Goal: Check status: Check status

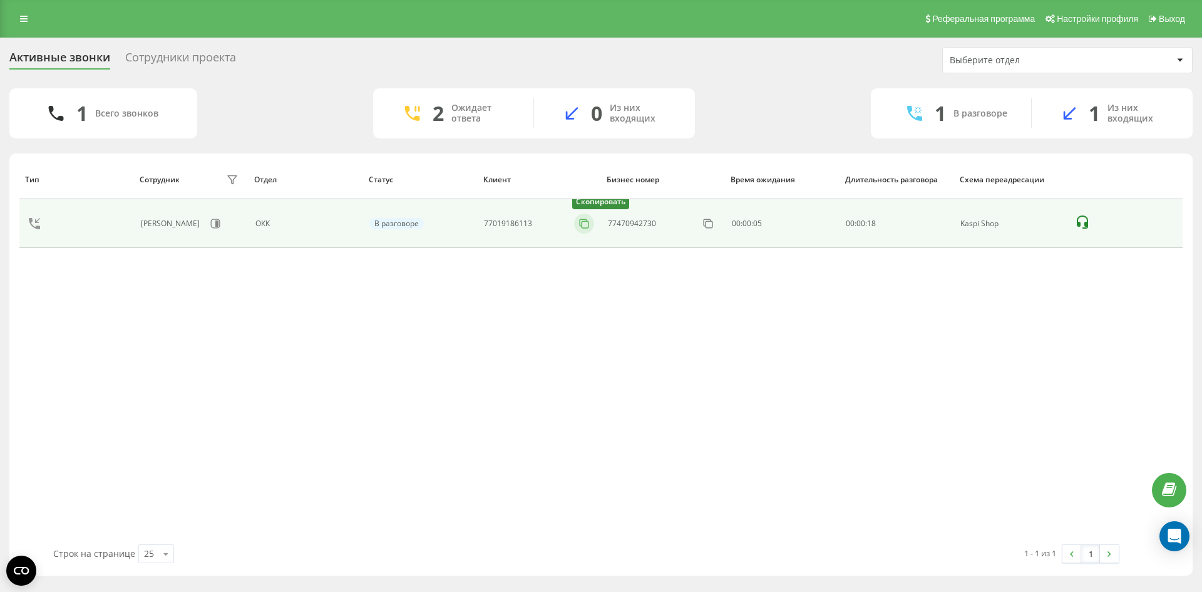
click at [583, 223] on icon at bounding box center [584, 223] width 13 height 13
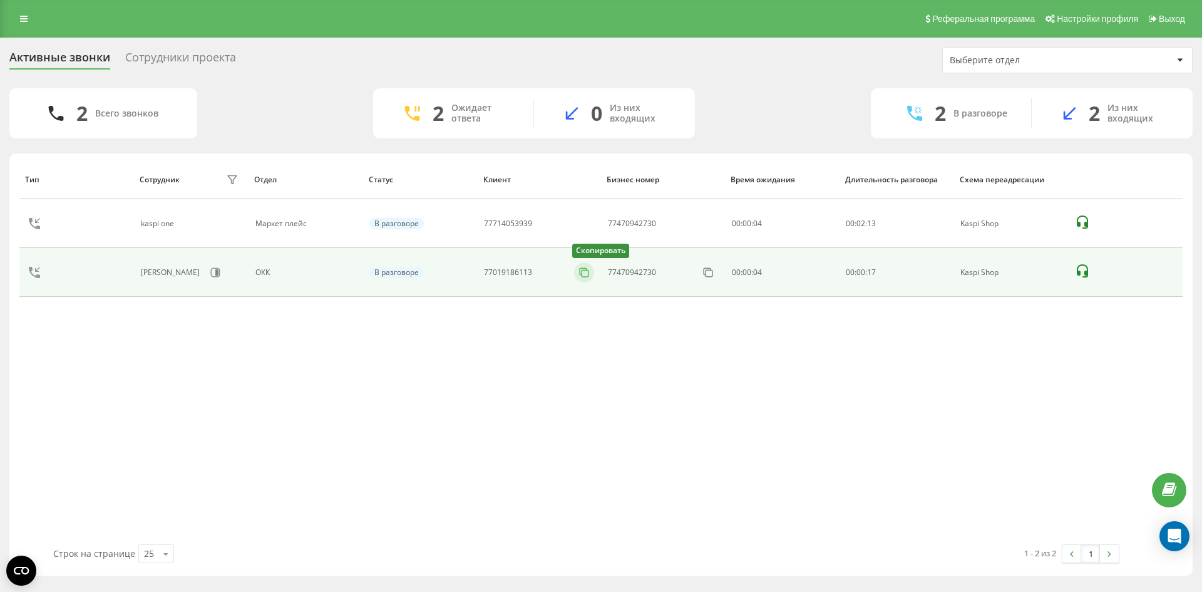
click at [580, 272] on icon at bounding box center [583, 271] width 7 height 7
click at [587, 275] on icon at bounding box center [584, 272] width 13 height 13
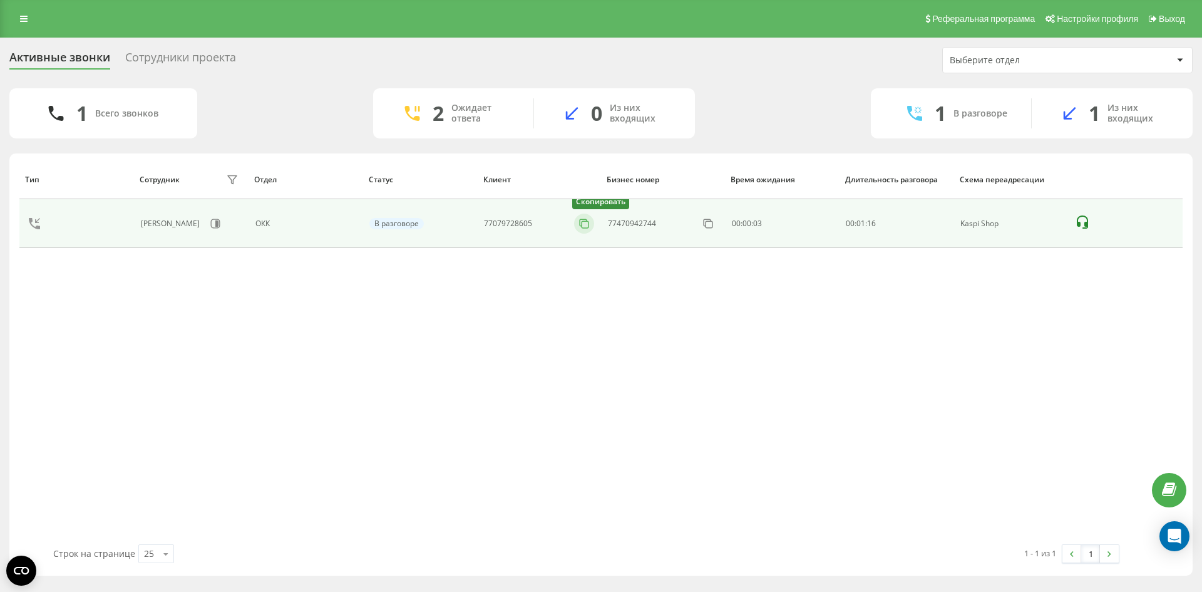
click at [583, 220] on icon at bounding box center [584, 223] width 13 height 13
click at [587, 225] on icon at bounding box center [584, 223] width 13 height 13
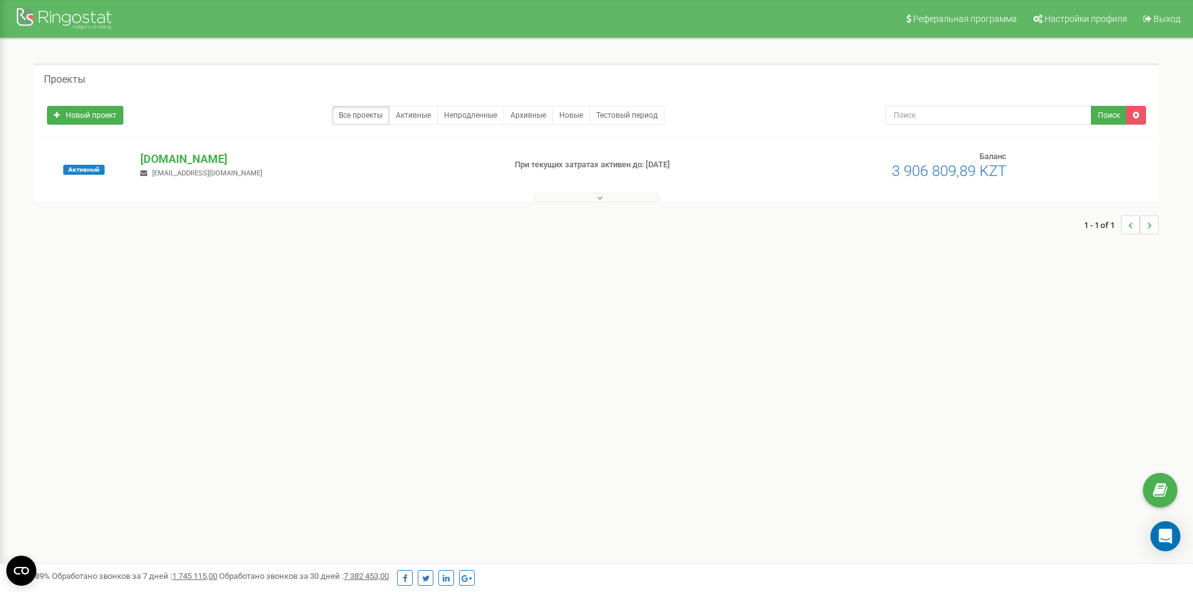
click at [595, 195] on button at bounding box center [596, 197] width 125 height 9
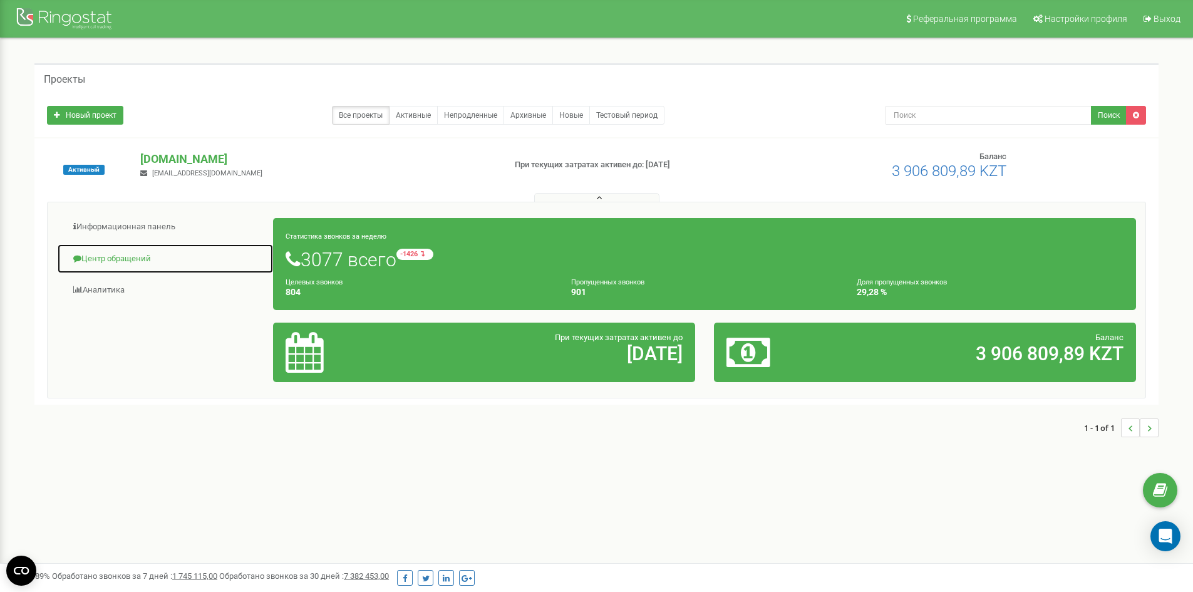
click at [95, 262] on link "Центр обращений" at bounding box center [165, 259] width 217 height 31
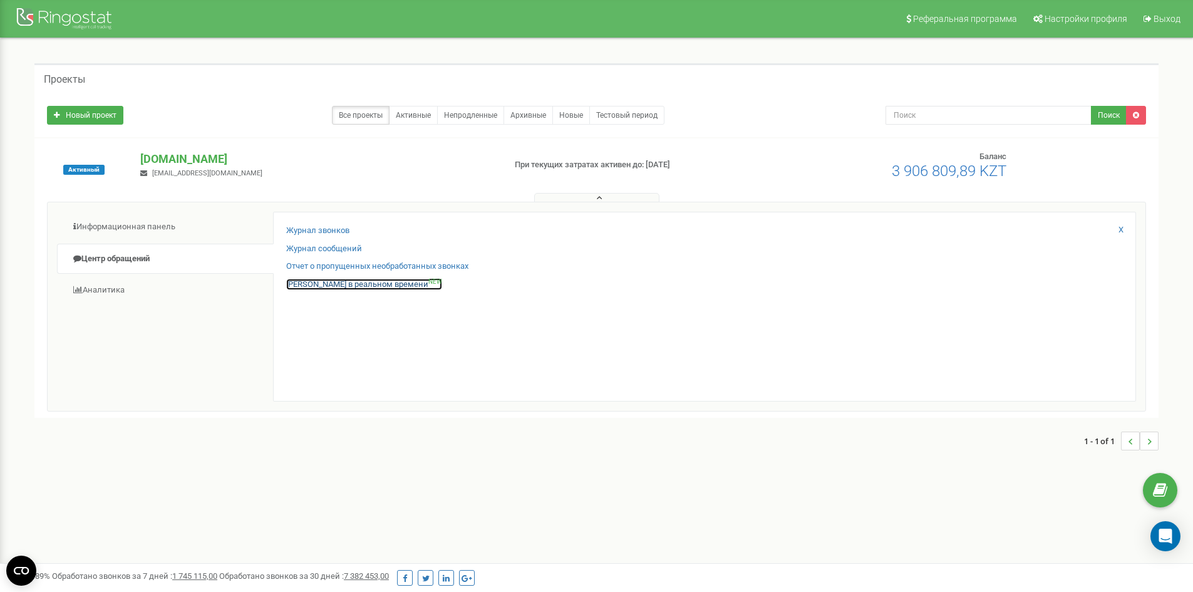
click at [323, 279] on link "Звонки в реальном времени NEW" at bounding box center [364, 285] width 156 height 12
click at [319, 280] on link "Звонки в реальном времени NEW" at bounding box center [364, 285] width 156 height 12
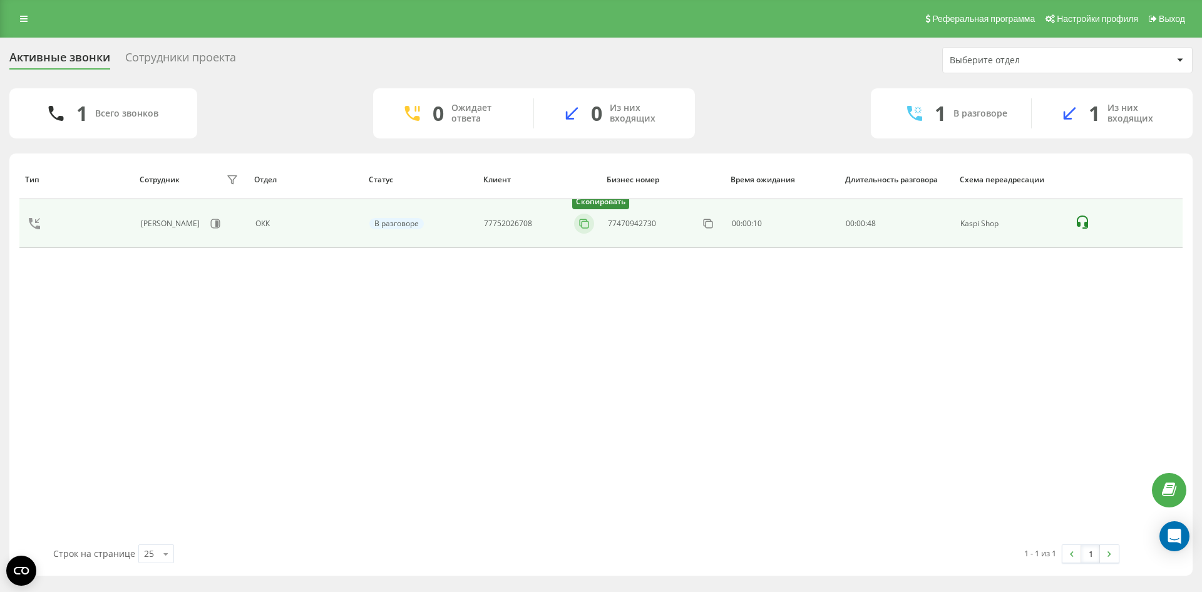
click at [578, 226] on icon at bounding box center [584, 223] width 13 height 13
click at [583, 224] on icon at bounding box center [584, 223] width 13 height 13
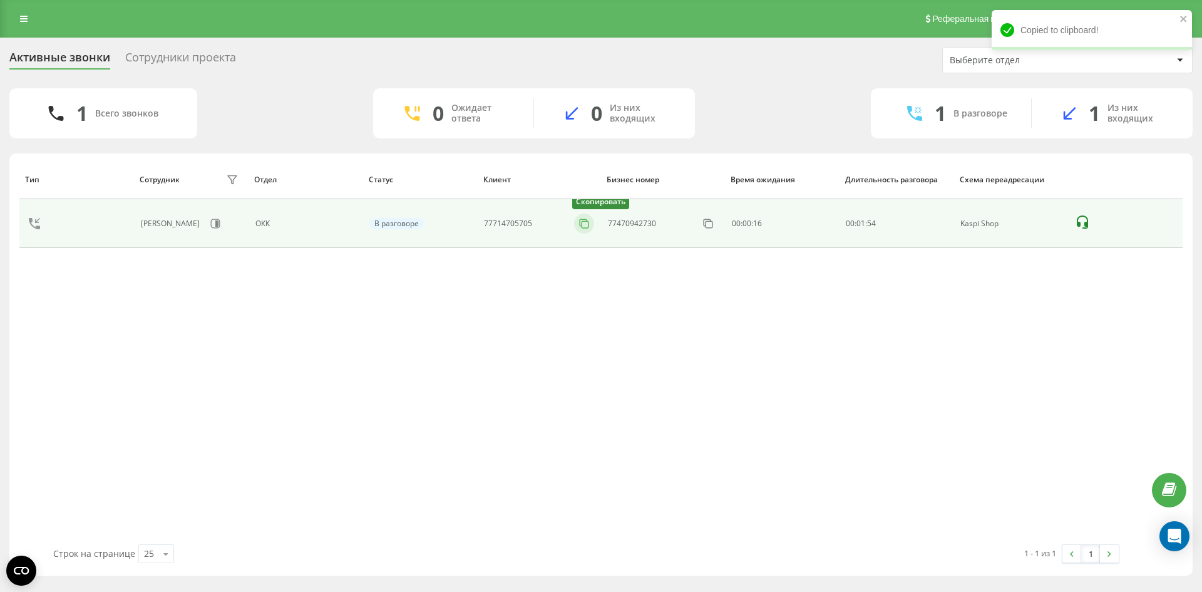
click at [586, 223] on icon at bounding box center [584, 223] width 13 height 13
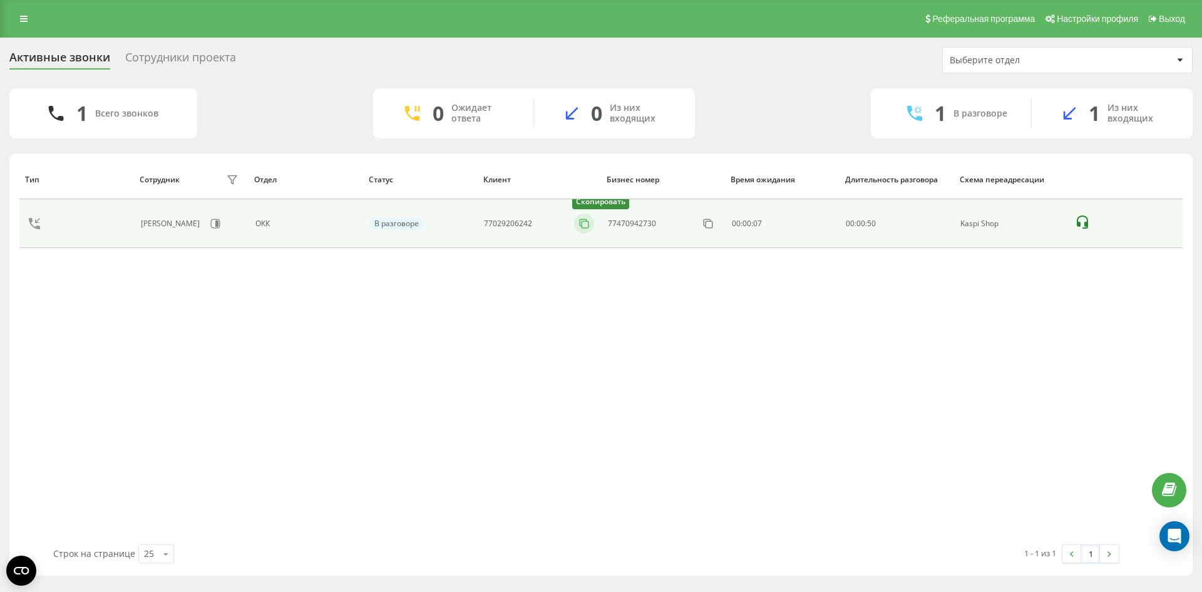
click at [585, 220] on icon at bounding box center [584, 223] width 13 height 13
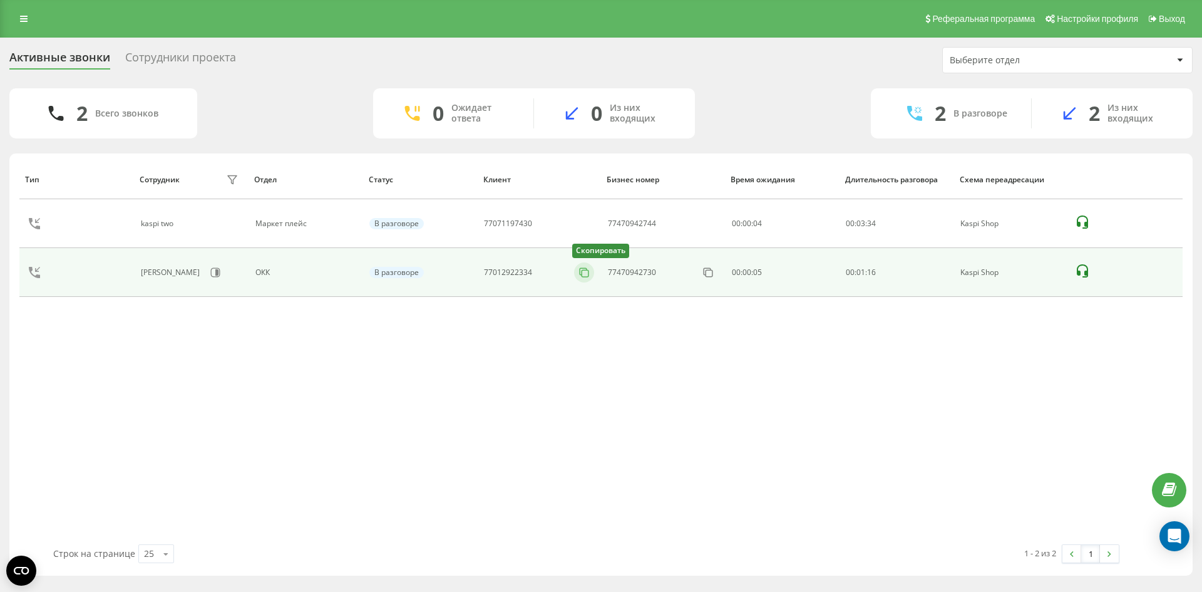
click at [585, 274] on icon at bounding box center [584, 272] width 13 height 13
click at [586, 273] on icon at bounding box center [584, 272] width 13 height 13
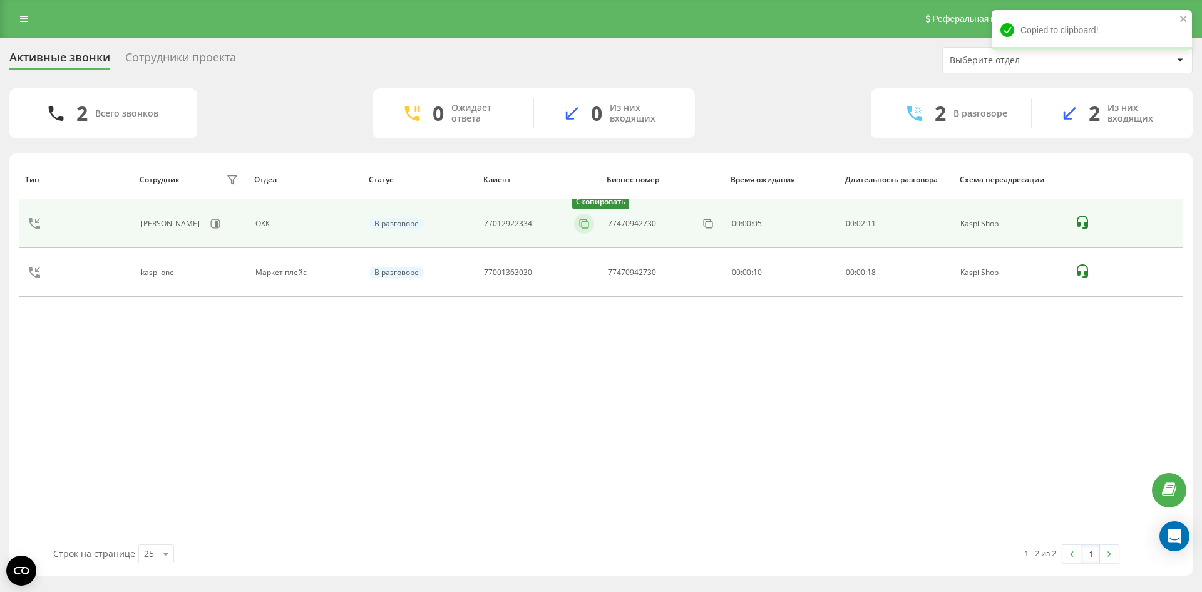
click at [587, 222] on icon at bounding box center [584, 223] width 13 height 13
